Goal: Task Accomplishment & Management: Complete application form

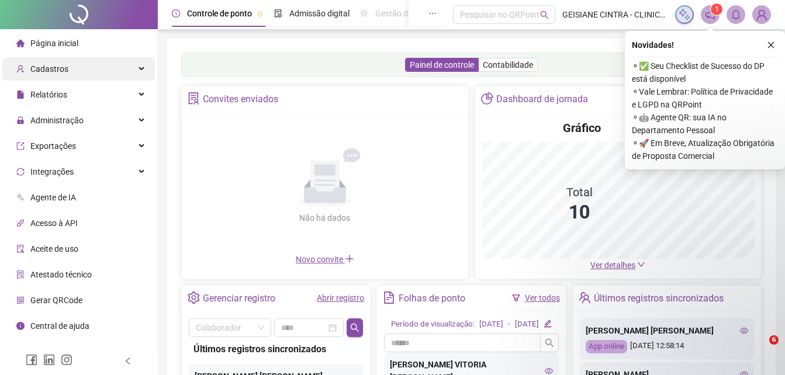
click at [65, 70] on span "Cadastros" at bounding box center [49, 68] width 38 height 9
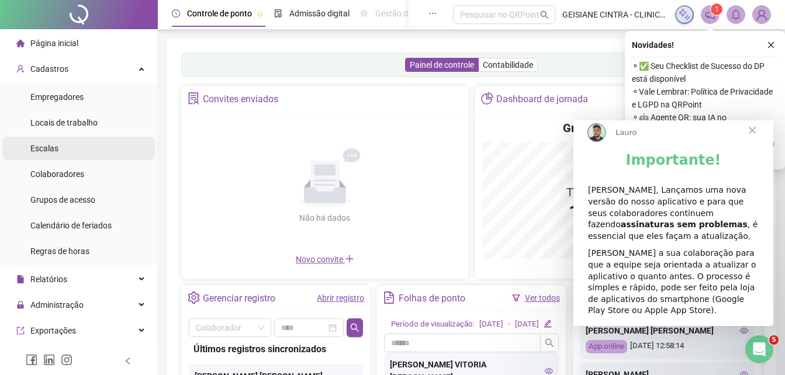
click at [48, 147] on span "Escalas" at bounding box center [44, 148] width 28 height 9
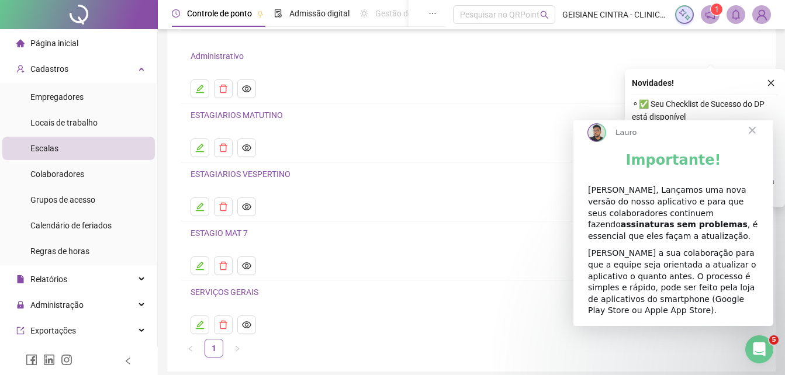
scroll to position [58, 0]
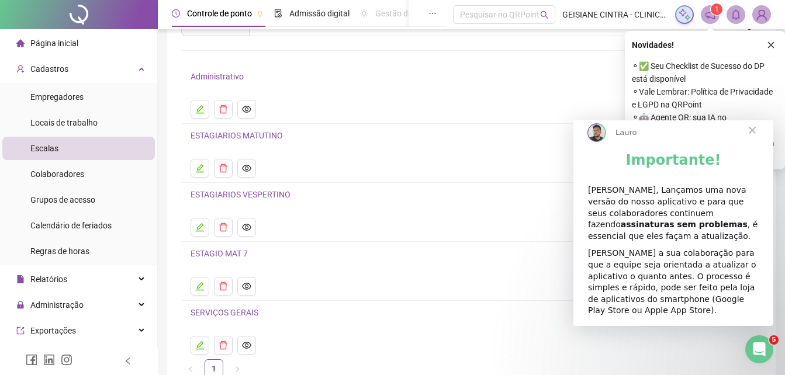
click at [215, 312] on link "SERVIÇOS GERAIS" at bounding box center [224, 312] width 68 height 9
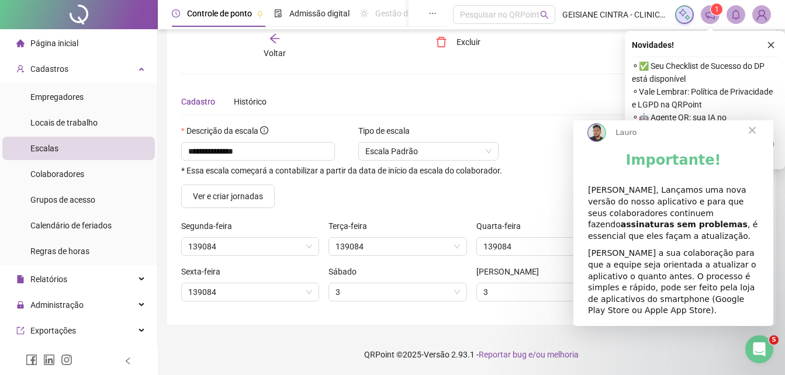
scroll to position [20, 0]
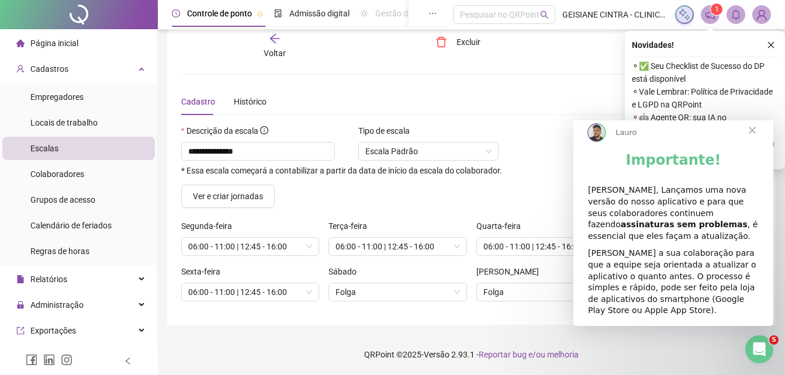
click at [754, 139] on span "Fechar" at bounding box center [752, 130] width 42 height 42
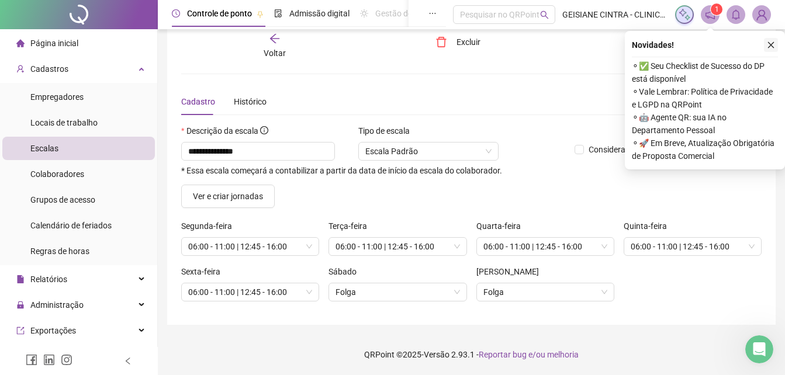
drag, startPoint x: 771, startPoint y: 43, endPoint x: 464, endPoint y: 127, distance: 318.5
click at [771, 43] on icon "close" at bounding box center [771, 45] width 8 height 8
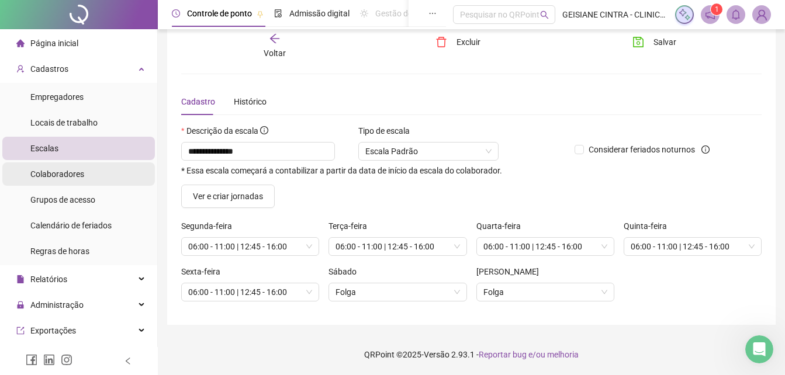
click at [54, 172] on span "Colaboradores" at bounding box center [57, 173] width 54 height 9
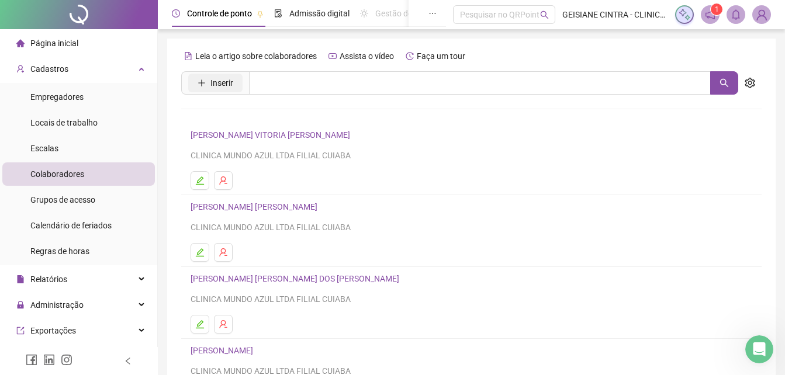
click at [205, 85] on icon "plus" at bounding box center [201, 83] width 8 height 8
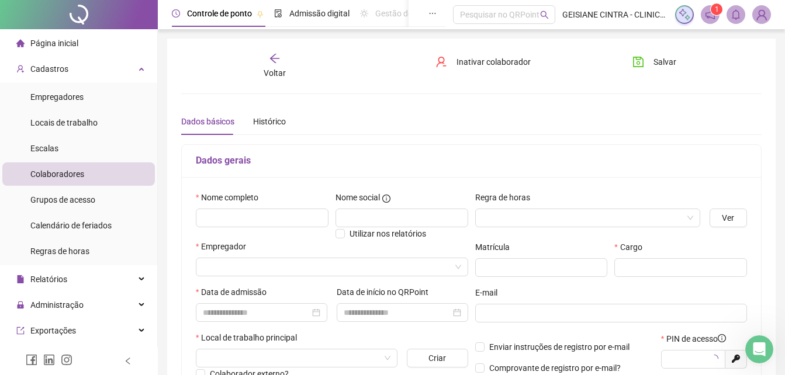
type input "*****"
click at [229, 219] on input "text" at bounding box center [262, 218] width 133 height 19
paste input "**********"
type input "**********"
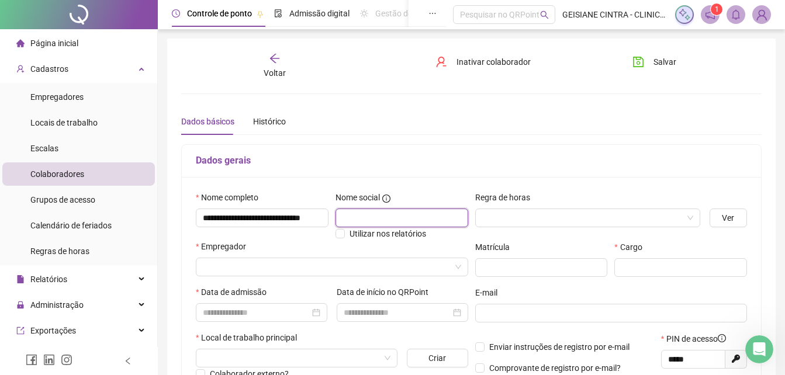
scroll to position [0, 0]
click at [362, 214] on input "text" at bounding box center [401, 218] width 133 height 19
paste input "**********"
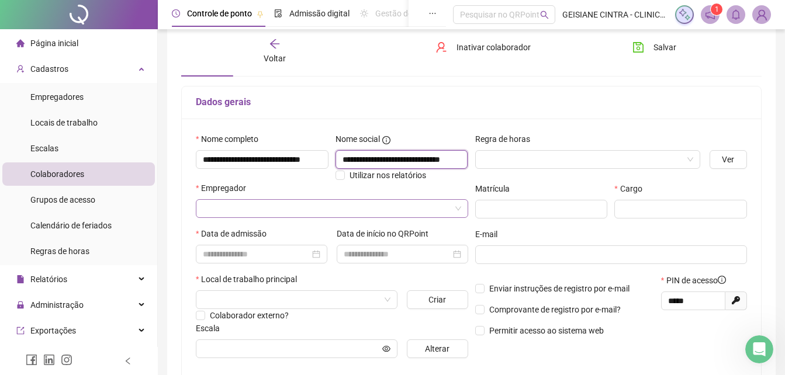
type input "**********"
click at [318, 202] on input "search" at bounding box center [327, 209] width 248 height 18
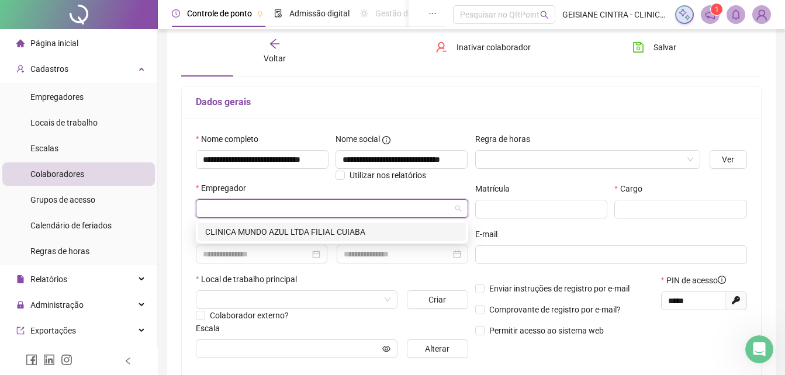
click at [250, 225] on div "CLINICA MUNDO AZUL LTDA FILIAL CUIABA" at bounding box center [332, 232] width 268 height 19
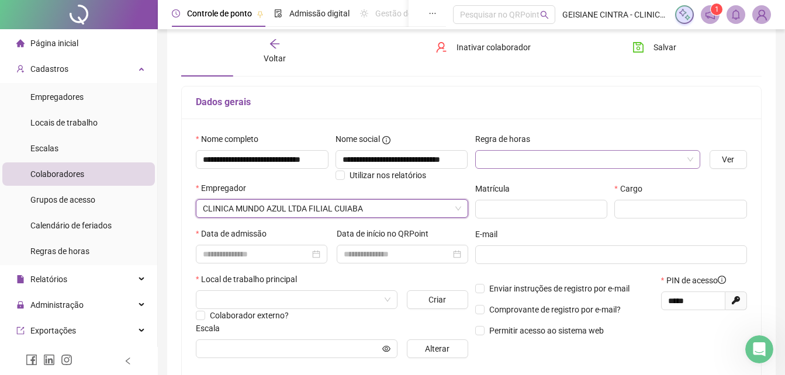
click at [554, 154] on input "search" at bounding box center [582, 160] width 200 height 18
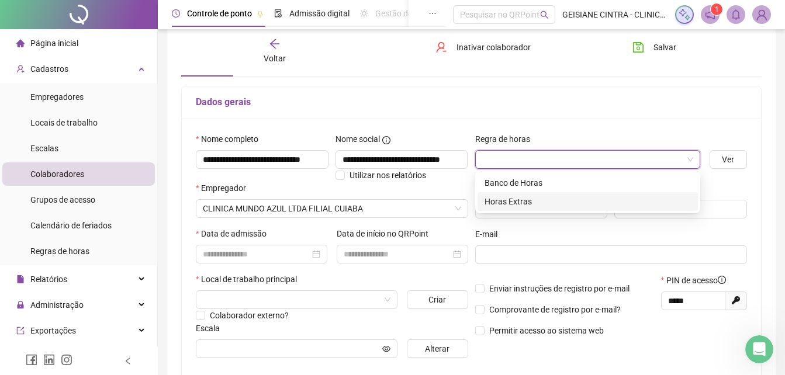
click at [509, 202] on div "Horas Extras" at bounding box center [587, 201] width 206 height 13
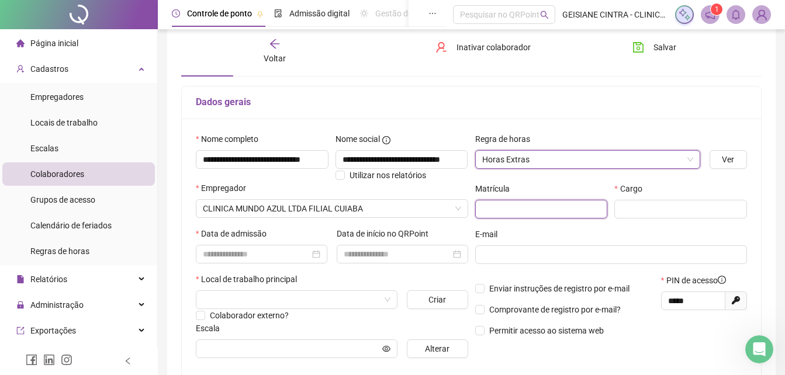
click at [542, 213] on input "text" at bounding box center [541, 209] width 133 height 19
type input "****"
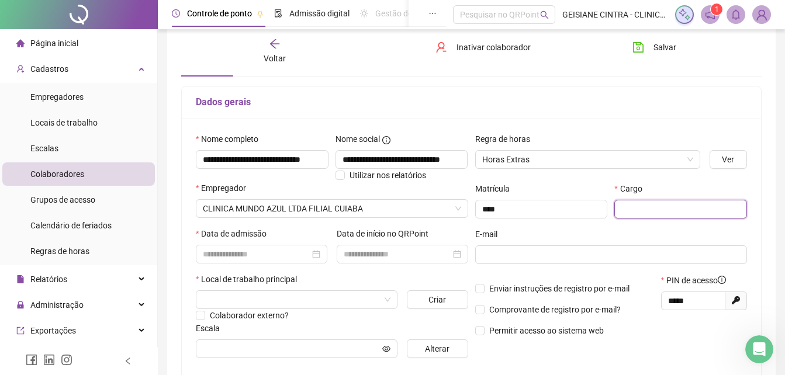
click at [664, 210] on input "text" at bounding box center [680, 209] width 133 height 19
type input "**********"
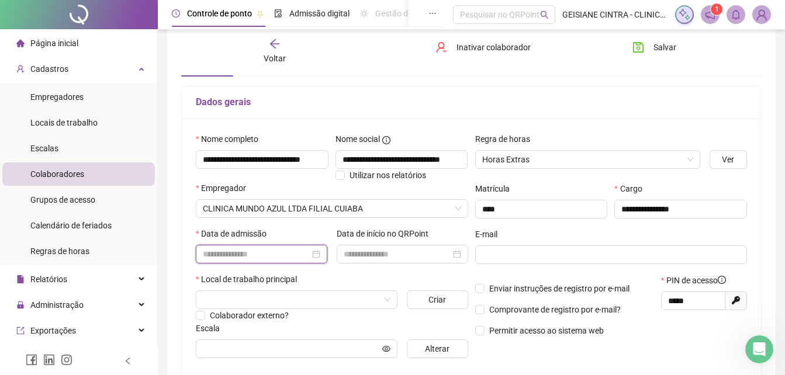
click at [271, 254] on input at bounding box center [256, 254] width 107 height 13
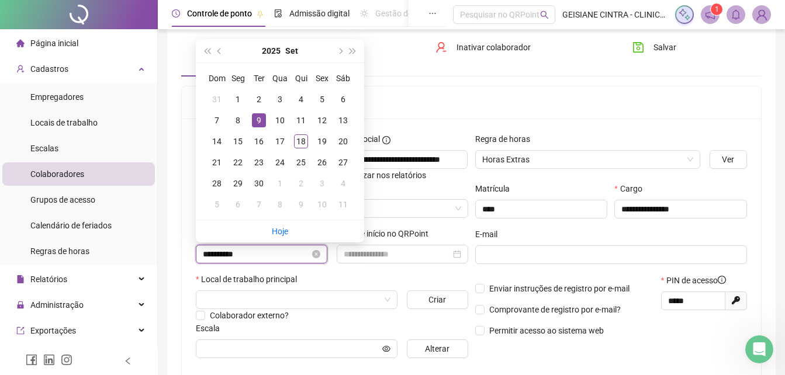
type input "**********"
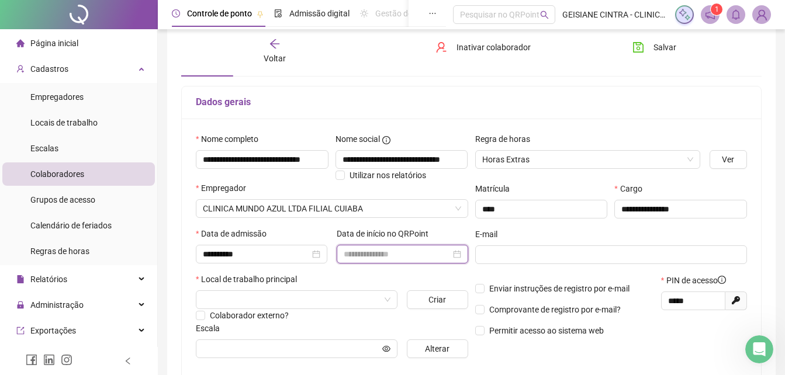
click at [365, 253] on input at bounding box center [397, 254] width 107 height 13
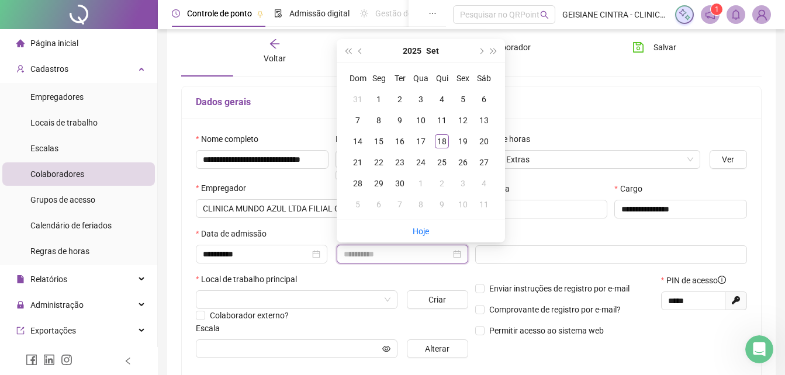
type input "**********"
click at [396, 119] on div "9" at bounding box center [400, 120] width 14 height 14
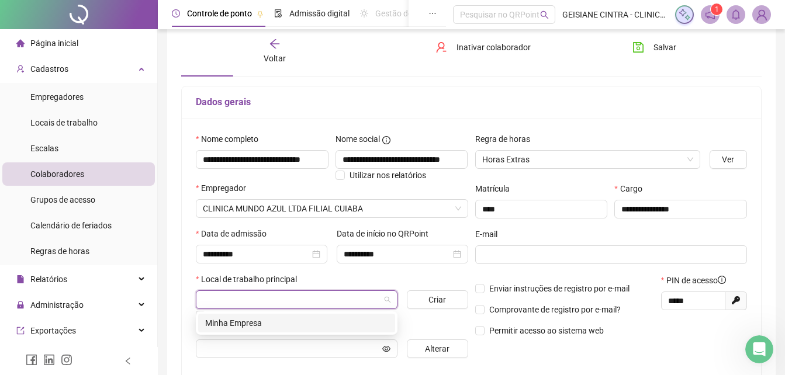
click at [280, 299] on input "search" at bounding box center [291, 300] width 177 height 18
click at [248, 318] on div "Minha Empresa" at bounding box center [296, 323] width 183 height 13
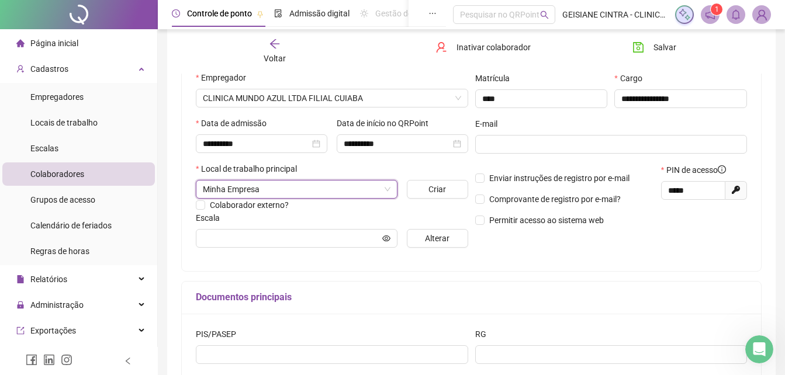
scroll to position [175, 0]
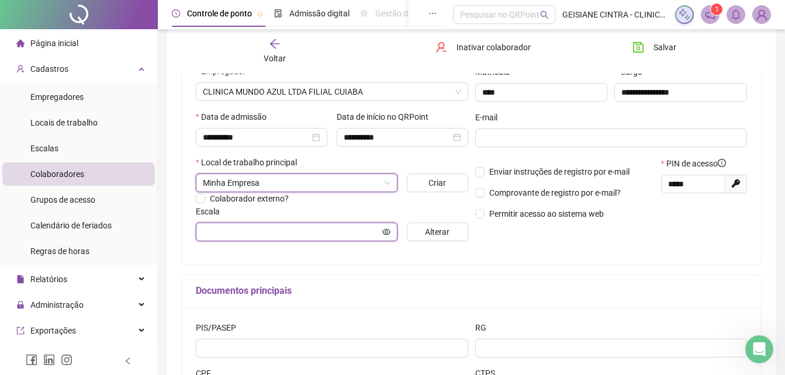
click at [240, 231] on input "text" at bounding box center [291, 232] width 177 height 13
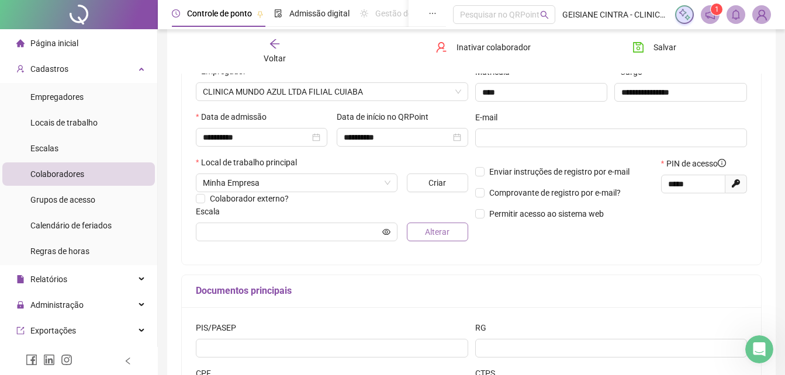
click at [429, 228] on span "Alterar" at bounding box center [437, 232] width 25 height 13
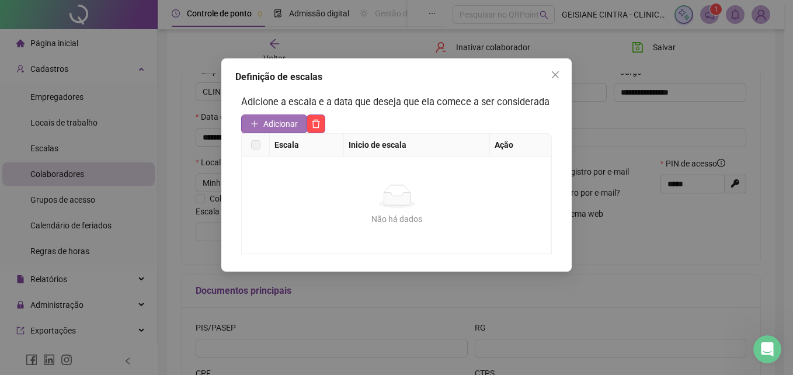
click at [262, 127] on button "Adicionar" at bounding box center [274, 124] width 66 height 19
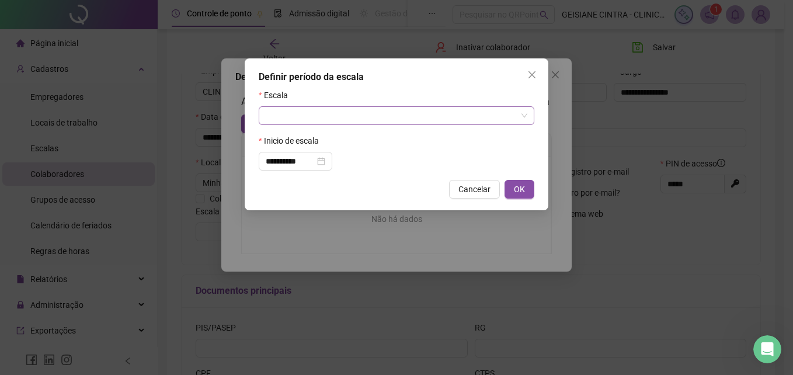
click at [318, 119] on input "search" at bounding box center [391, 116] width 251 height 18
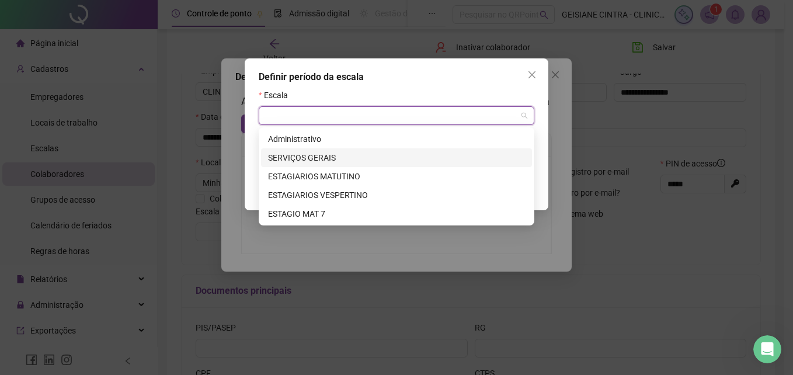
click at [317, 154] on div "SERVIÇOS GERAIS" at bounding box center [396, 157] width 257 height 13
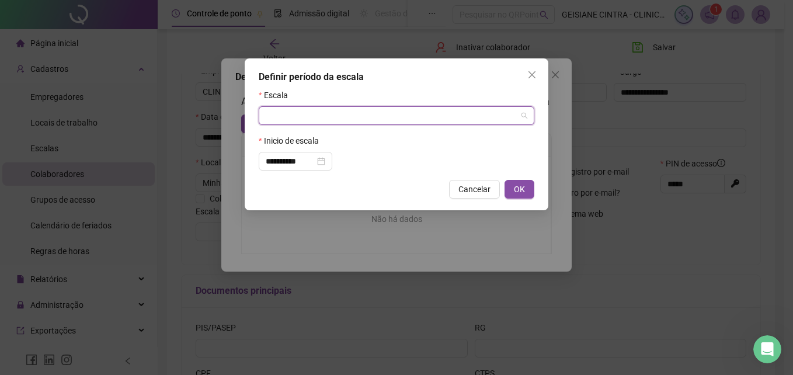
click at [418, 115] on input "search" at bounding box center [391, 116] width 251 height 18
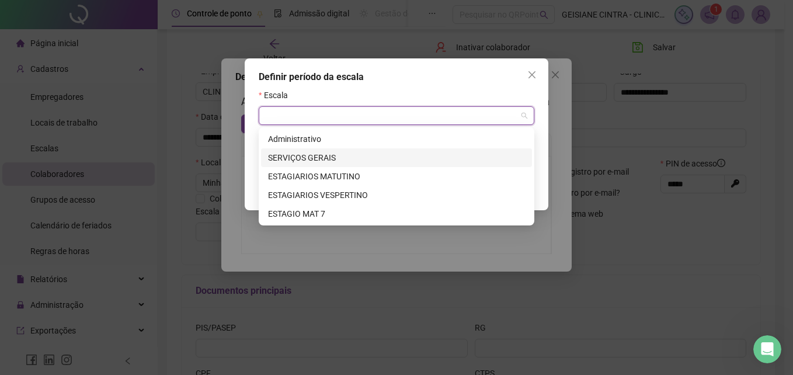
drag, startPoint x: 295, startPoint y: 157, endPoint x: 269, endPoint y: 154, distance: 25.8
click at [294, 156] on div "SERVIÇOS GERAIS" at bounding box center [396, 157] width 257 height 13
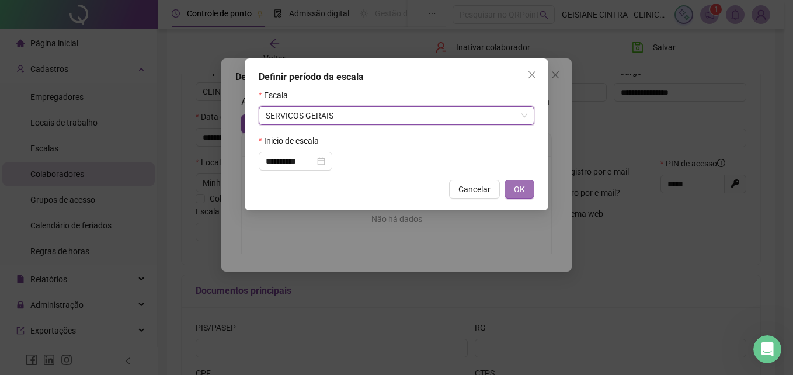
click at [512, 190] on button "OK" at bounding box center [520, 189] width 30 height 19
type input "**********"
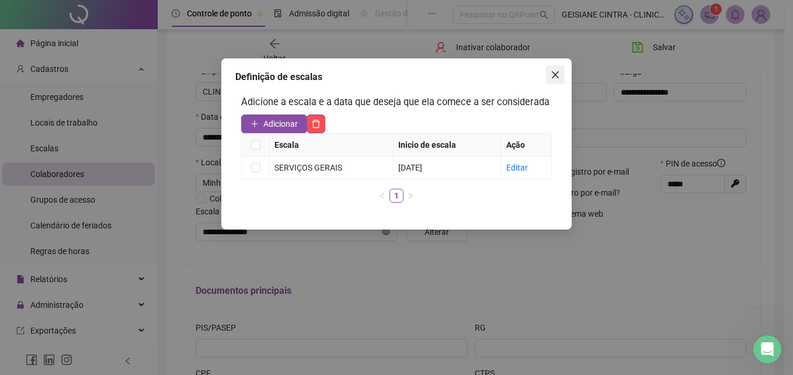
click at [554, 71] on icon "close" at bounding box center [555, 74] width 9 height 9
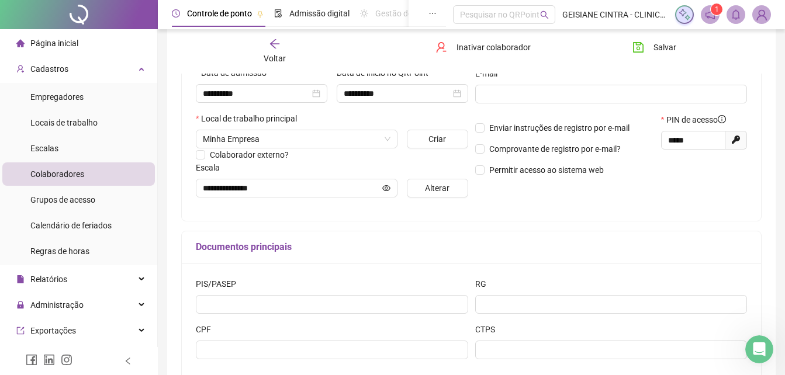
scroll to position [292, 0]
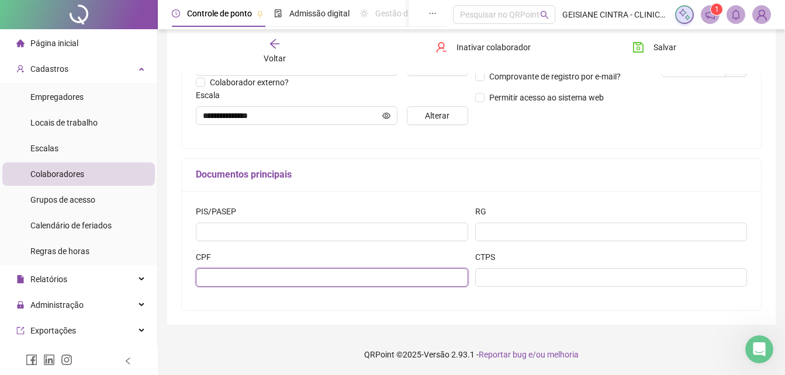
click at [300, 285] on input "text" at bounding box center [332, 277] width 272 height 19
type input "**********"
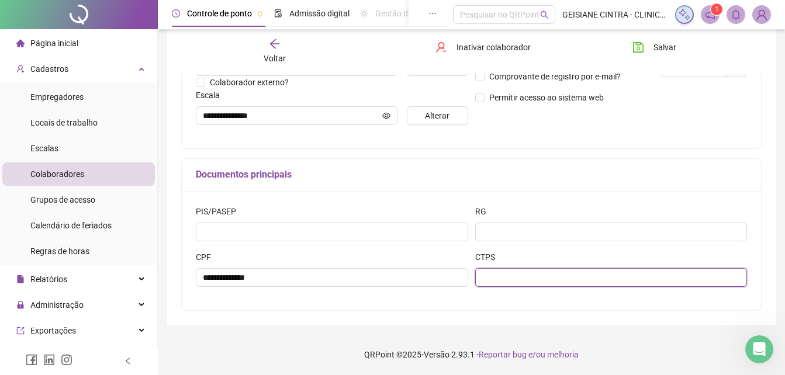
click at [501, 280] on input "text" at bounding box center [611, 277] width 272 height 19
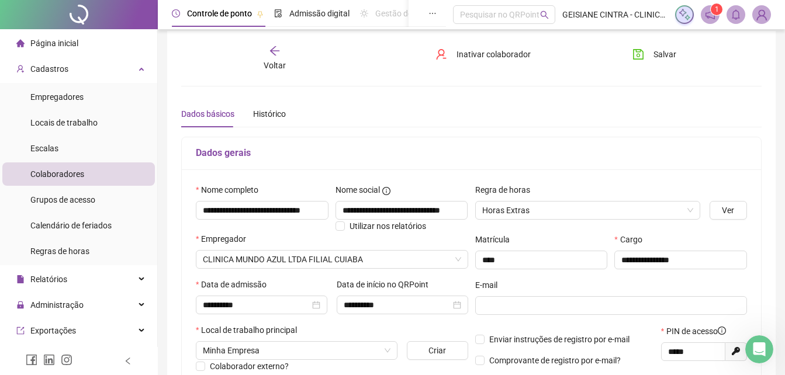
scroll to position [0, 0]
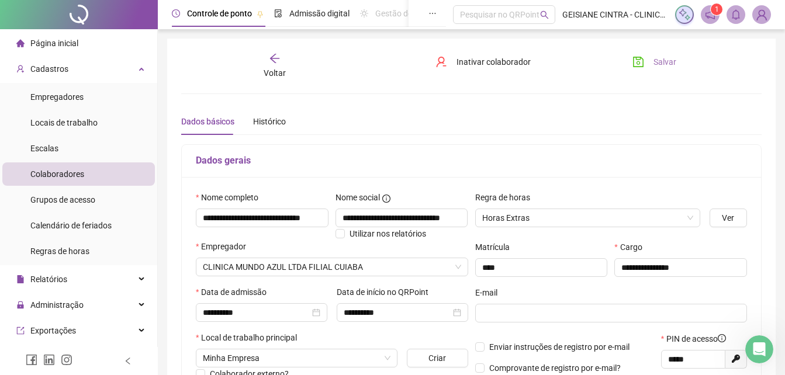
type input "**********"
click at [667, 58] on span "Salvar" at bounding box center [664, 62] width 23 height 13
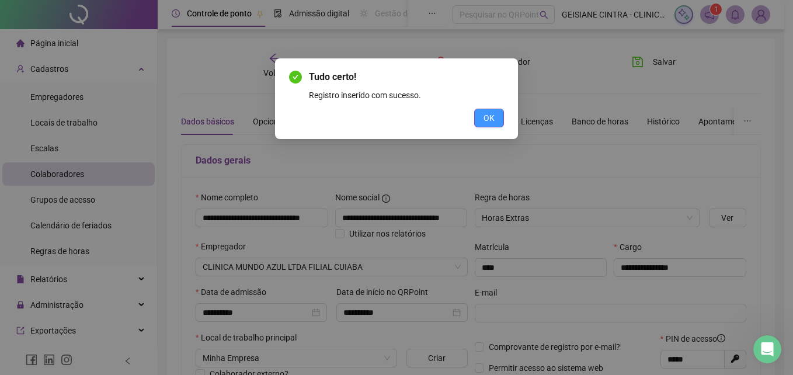
click at [482, 113] on button "OK" at bounding box center [489, 118] width 30 height 19
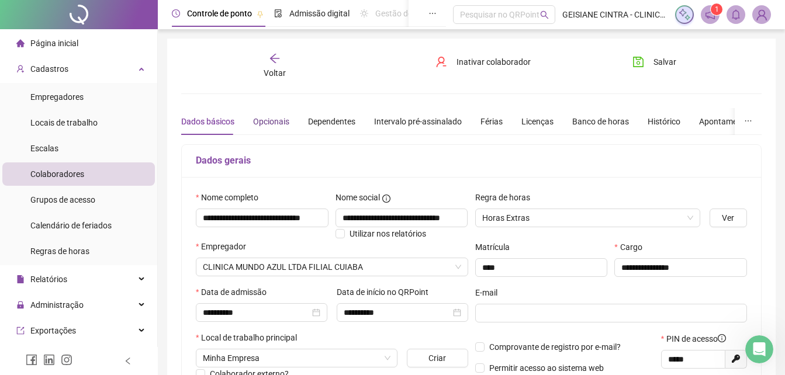
click at [265, 121] on div "Opcionais" at bounding box center [271, 121] width 36 height 13
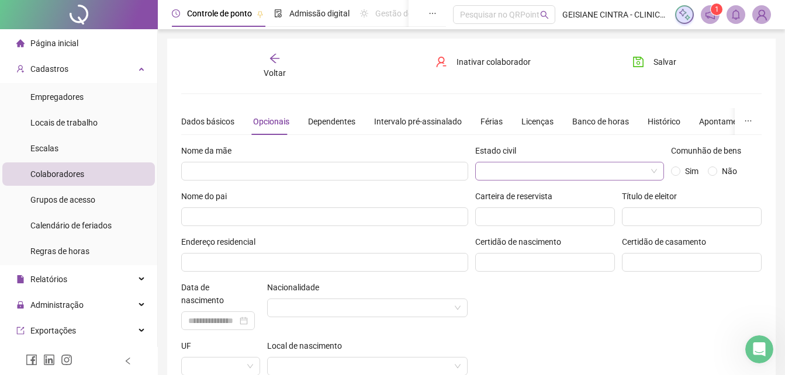
click at [545, 162] on input "search" at bounding box center [564, 171] width 164 height 18
drag, startPoint x: 647, startPoint y: 341, endPoint x: 452, endPoint y: 323, distance: 195.9
click at [640, 341] on div "Estado civil Comunhão de bens Sim Não Carteira de reservista Título de eleitor …" at bounding box center [619, 287] width 294 height 286
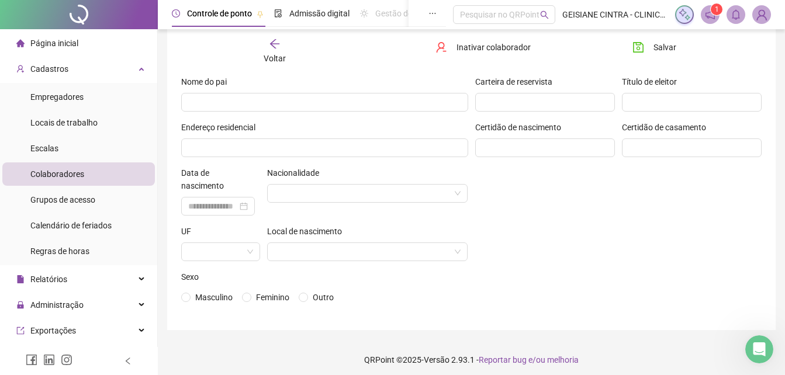
scroll to position [120, 0]
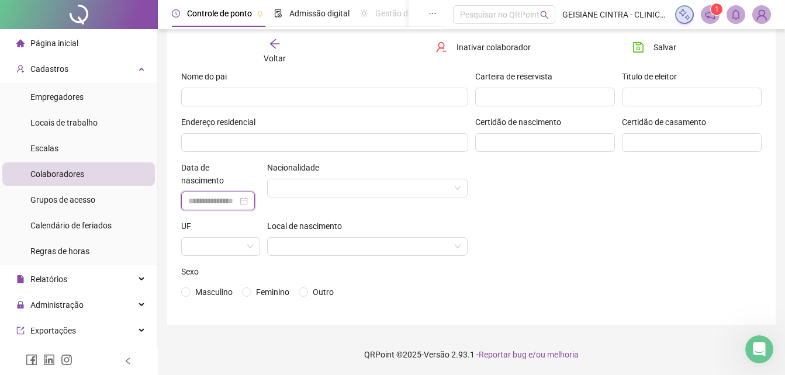
click at [213, 200] on input at bounding box center [212, 201] width 49 height 13
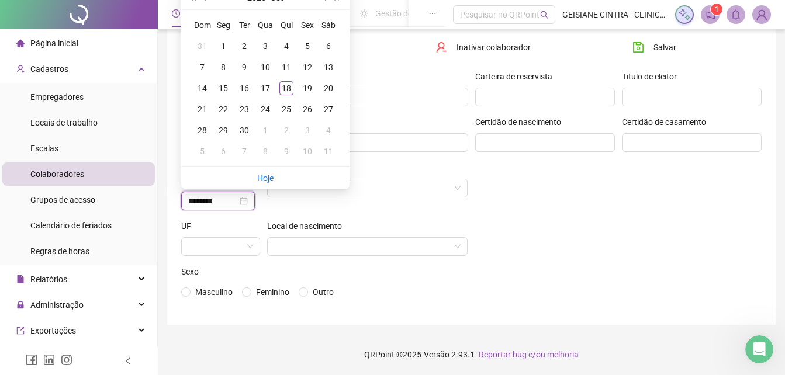
type input "********"
type input "**********"
drag, startPoint x: 329, startPoint y: 67, endPoint x: 339, endPoint y: 71, distance: 10.5
click at [339, 71] on div "Dom Seg Ter Qua Qui Sex Sáb 28 29 30 31 1 2 3 4 5 6 7 8 9 10 11 12 13 14 15 16 …" at bounding box center [265, 88] width 168 height 157
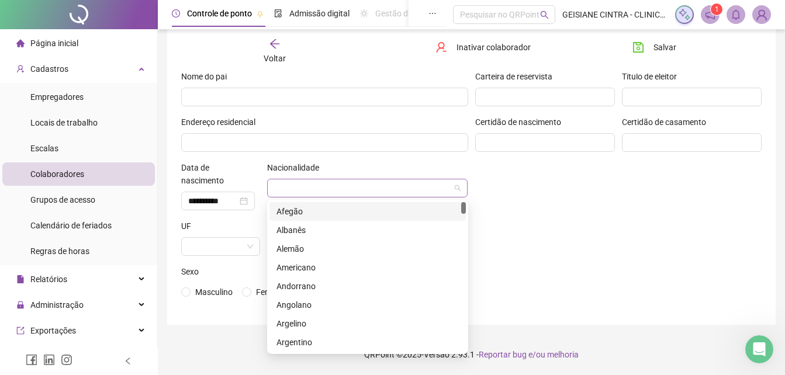
click at [356, 191] on input "search" at bounding box center [362, 188] width 176 height 18
type input "***"
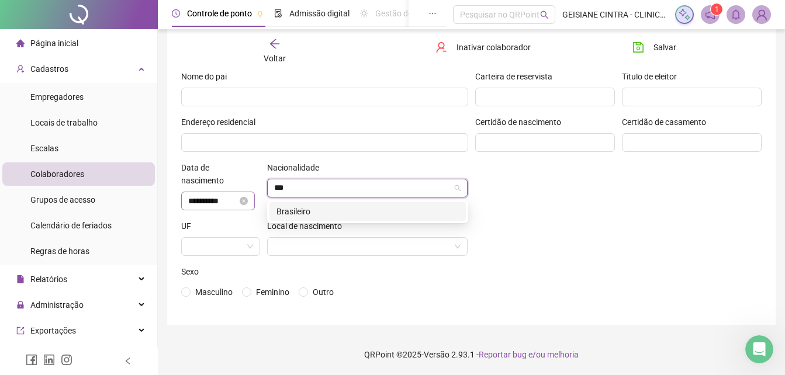
drag, startPoint x: 312, startPoint y: 212, endPoint x: 230, endPoint y: 203, distance: 82.8
click at [301, 210] on div "Brasileiro" at bounding box center [367, 211] width 182 height 13
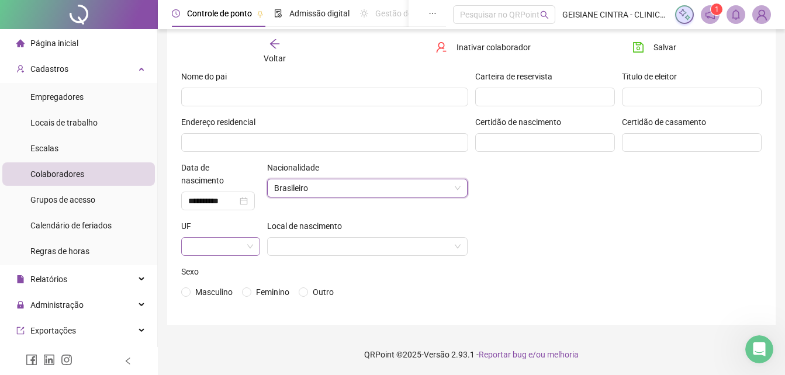
click at [207, 244] on input "search" at bounding box center [215, 247] width 54 height 18
type input "*"
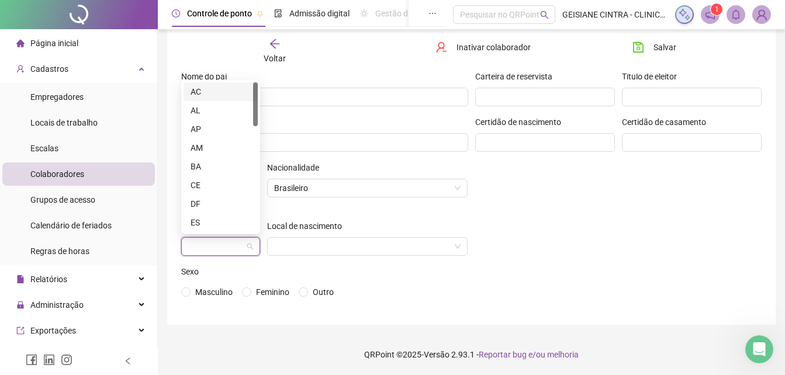
type input "*"
click at [212, 185] on div "MT" at bounding box center [220, 185] width 60 height 13
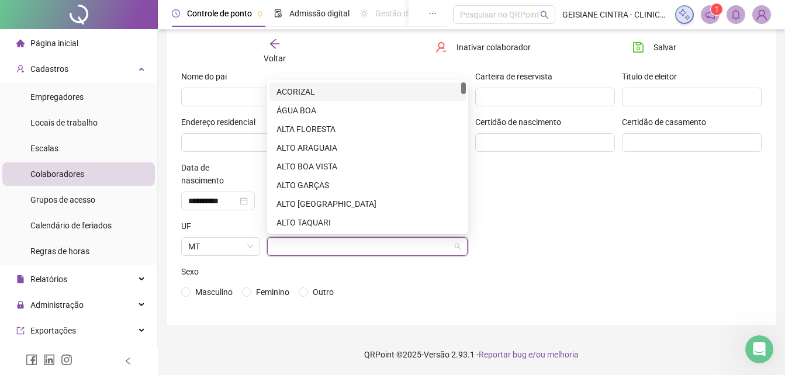
click at [353, 254] on input "search" at bounding box center [362, 247] width 176 height 18
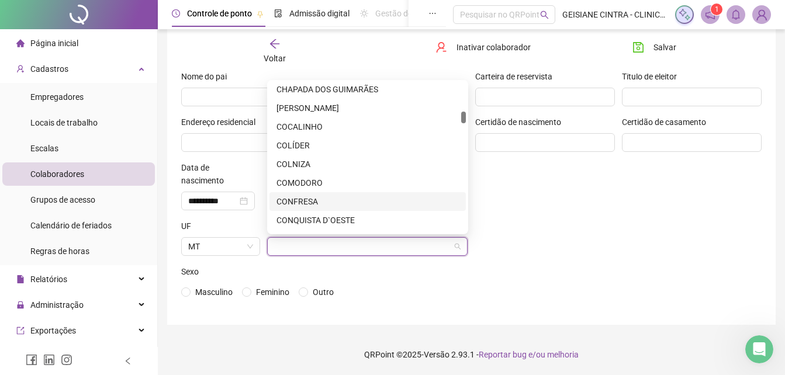
scroll to position [584, 0]
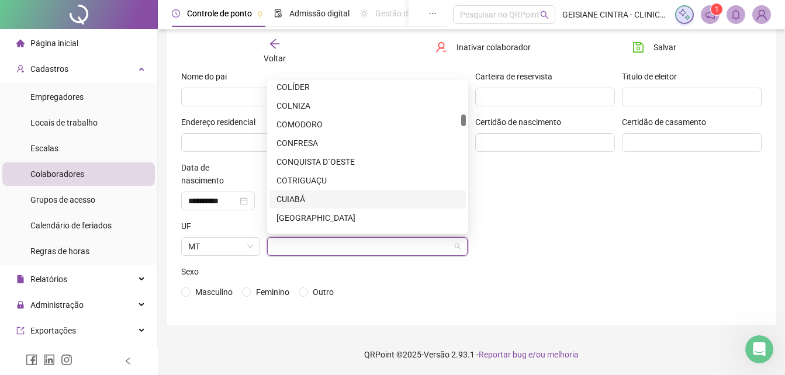
click at [307, 199] on div "CUIABÁ" at bounding box center [367, 199] width 182 height 13
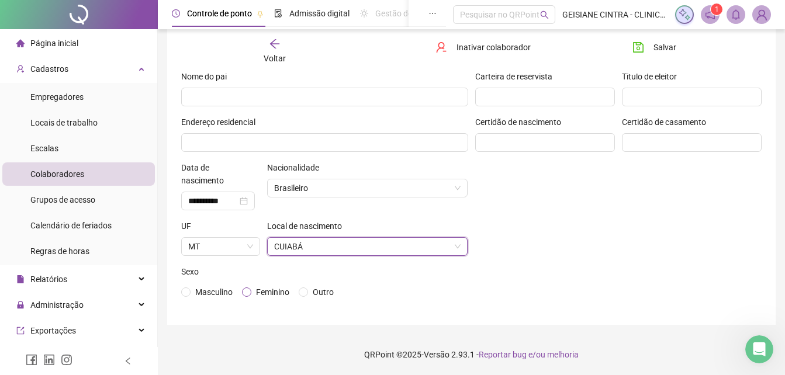
click at [252, 290] on span "Feminino" at bounding box center [272, 292] width 43 height 13
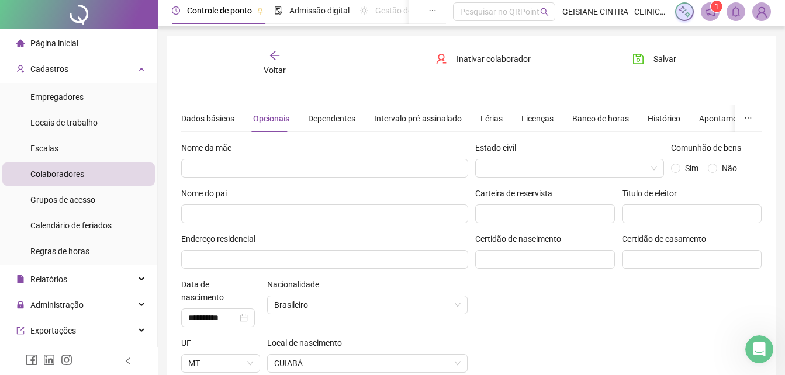
scroll to position [0, 0]
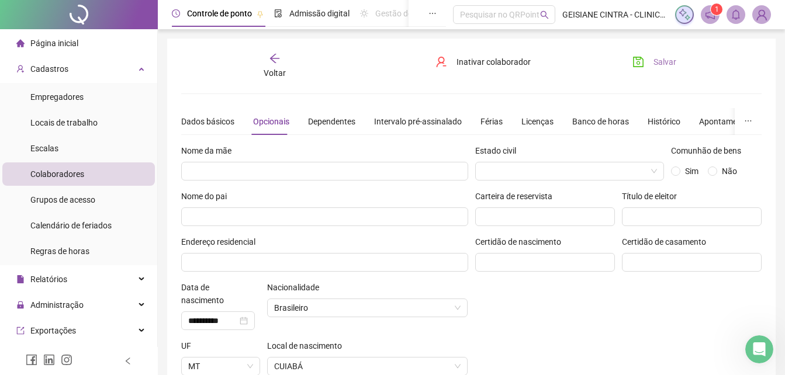
click at [671, 60] on span "Salvar" at bounding box center [664, 62] width 23 height 13
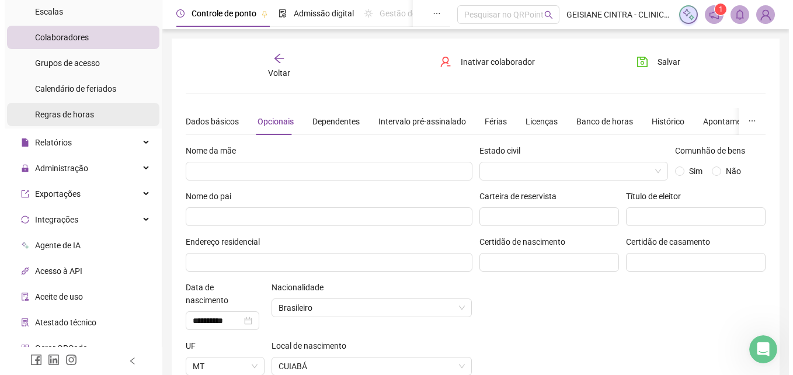
scroll to position [175, 0]
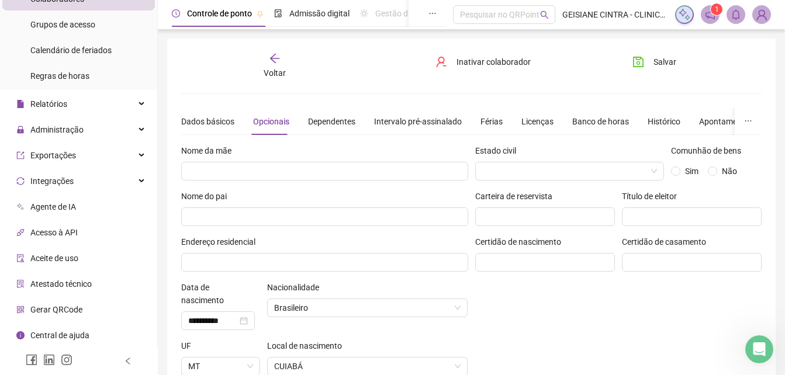
click at [51, 258] on span "Aceite de uso" at bounding box center [54, 258] width 48 height 9
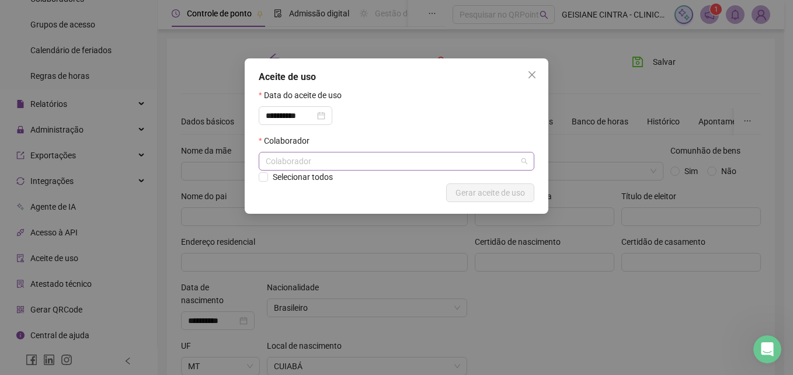
click at [346, 159] on div "Colaborador" at bounding box center [397, 161] width 276 height 19
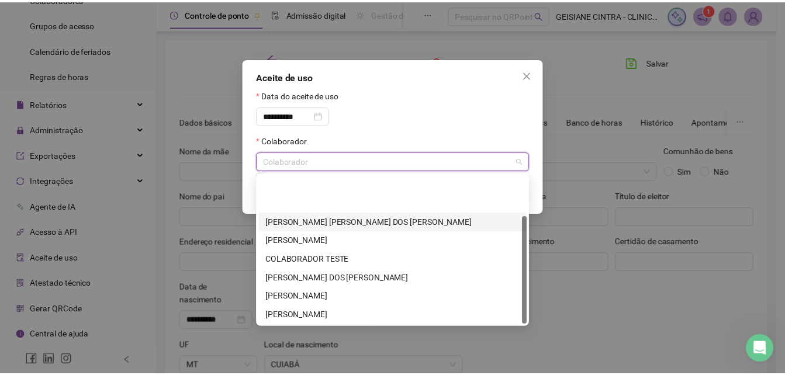
scroll to position [56, 0]
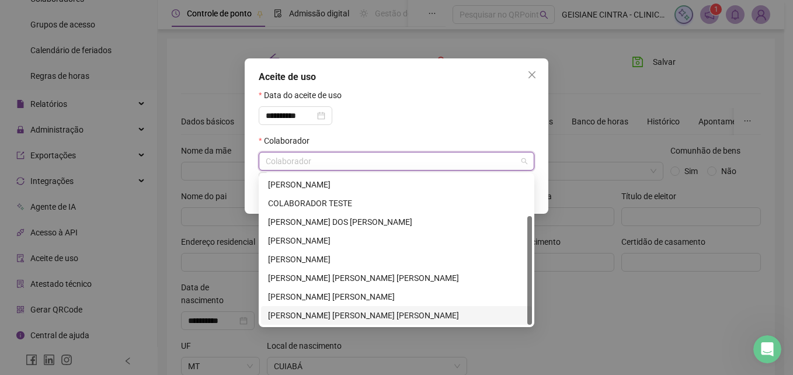
click at [320, 312] on div "[PERSON_NAME] [PERSON_NAME] [PERSON_NAME]" at bounding box center [396, 315] width 257 height 13
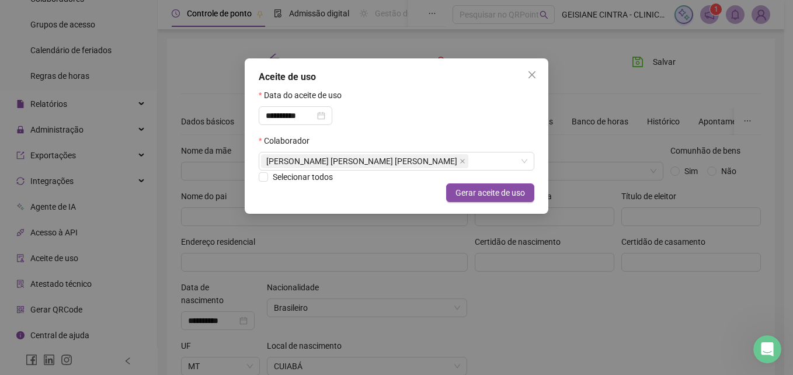
click at [479, 109] on div "**********" at bounding box center [397, 112] width 276 height 46
click at [512, 191] on span "Gerar aceite de uso" at bounding box center [491, 192] width 70 height 13
click at [531, 71] on icon "close" at bounding box center [532, 74] width 9 height 9
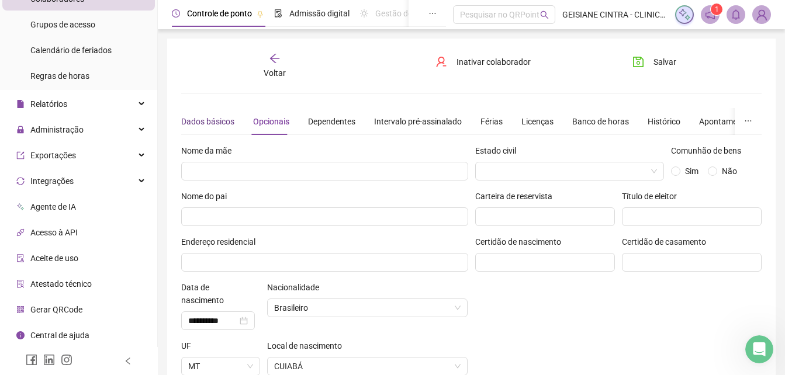
click at [191, 123] on div "Dados básicos" at bounding box center [207, 121] width 53 height 13
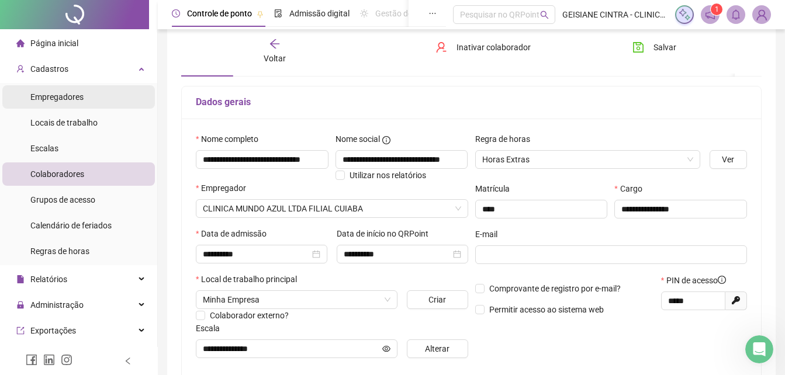
click at [49, 92] on span "Empregadores" at bounding box center [56, 96] width 53 height 9
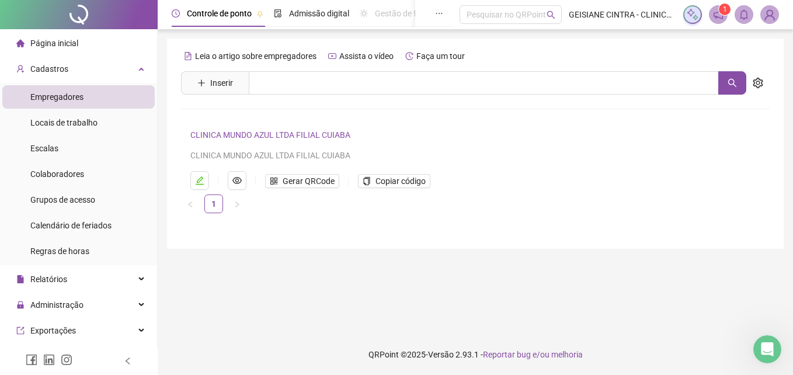
click at [229, 134] on link "CLINICA MUNDO AZUL LTDA FILIAL CUIABA" at bounding box center [270, 134] width 160 height 9
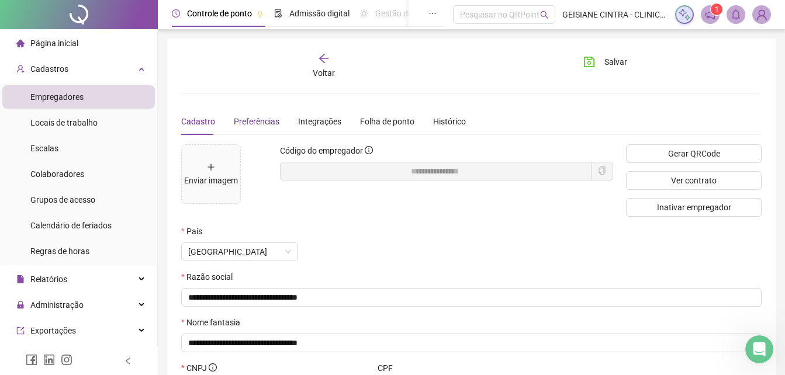
click at [242, 119] on span "Preferências" at bounding box center [257, 121] width 46 height 9
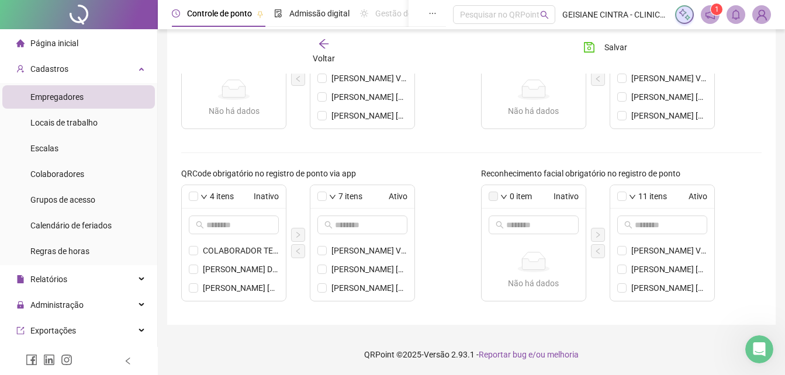
scroll to position [15, 0]
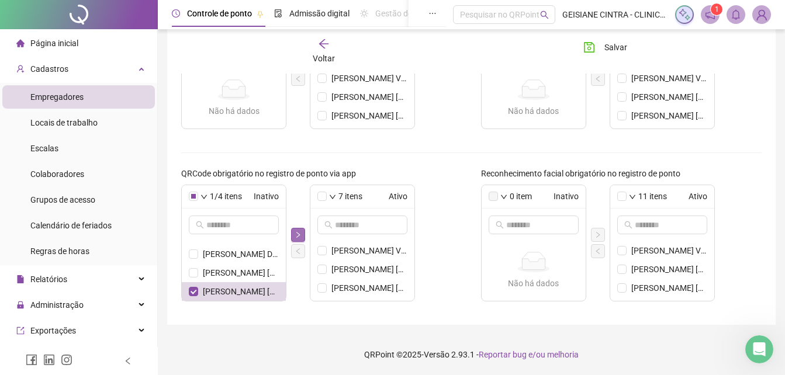
click at [297, 233] on icon "right" at bounding box center [298, 234] width 4 height 6
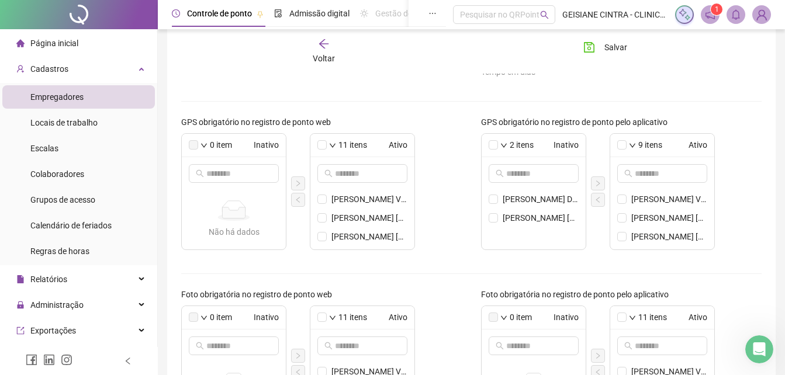
scroll to position [99, 0]
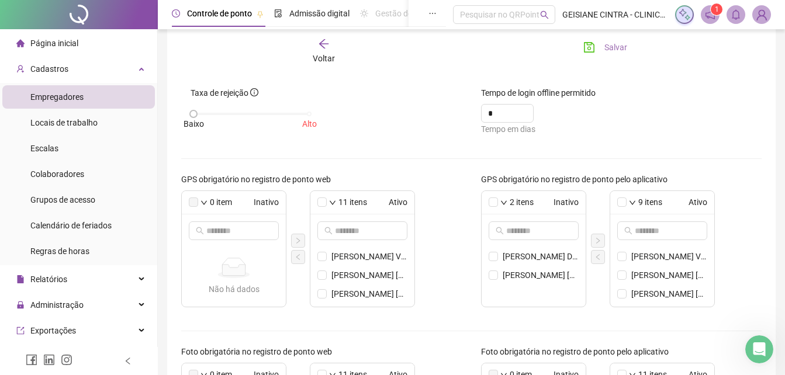
click at [624, 48] on span "Salvar" at bounding box center [615, 47] width 23 height 13
click at [612, 46] on span "Salvar" at bounding box center [615, 47] width 23 height 13
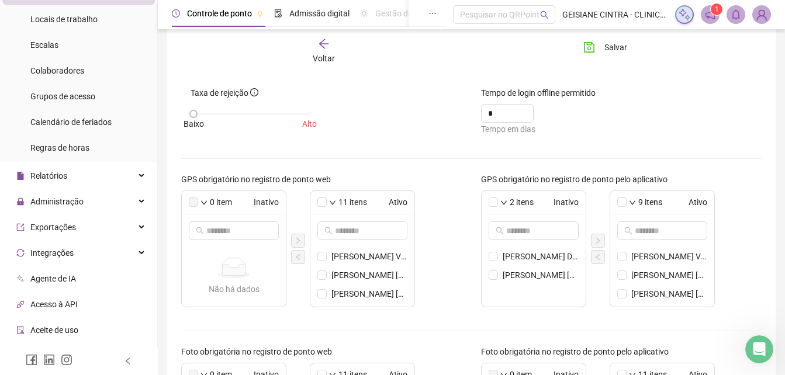
scroll to position [117, 0]
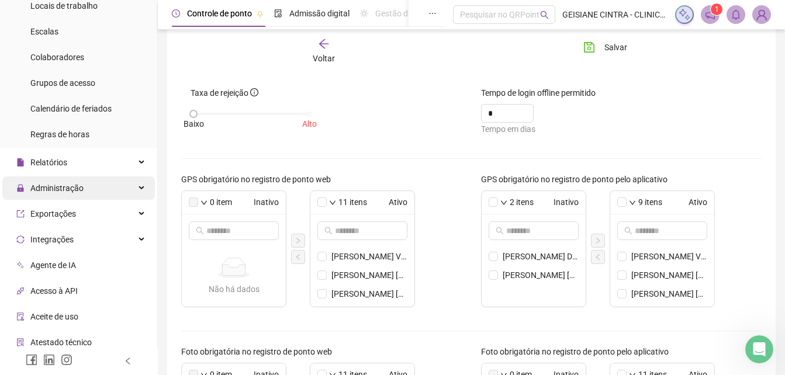
click at [66, 188] on span "Administração" at bounding box center [56, 187] width 53 height 9
